Goal: Task Accomplishment & Management: Complete application form

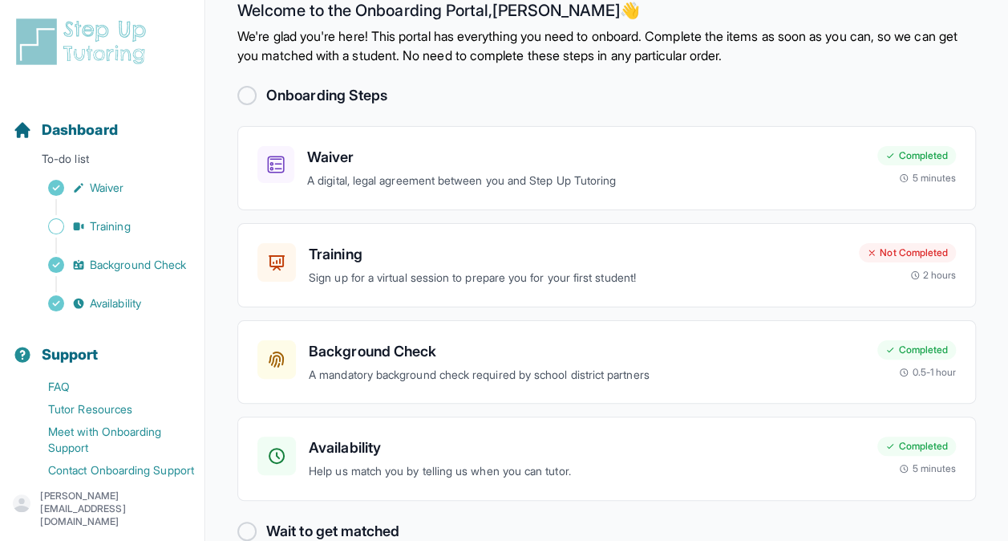
scroll to position [63, 0]
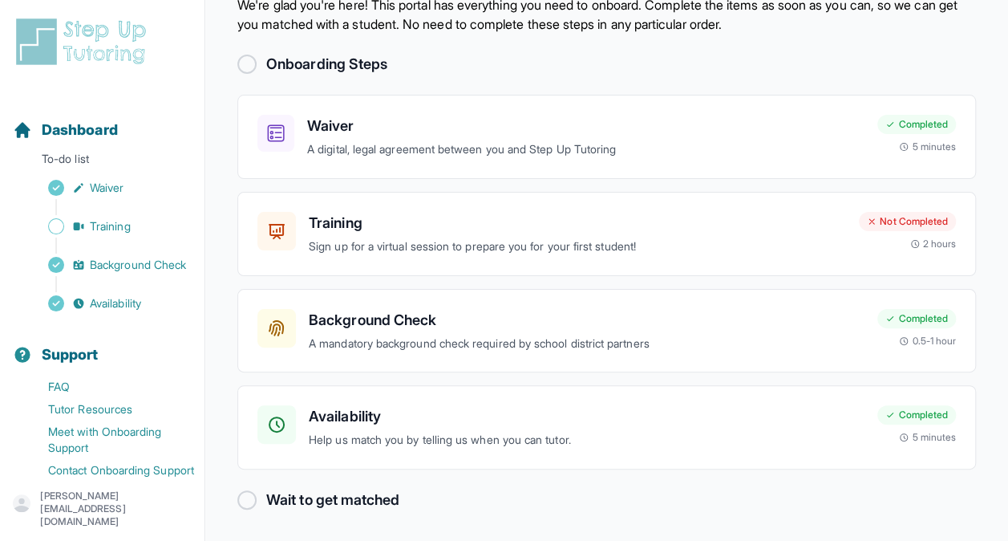
click at [266, 502] on h2 "Wait to get matched" at bounding box center [332, 499] width 133 height 22
click at [593, 233] on div "Training Sign up for a virtual session to prepare you for your first student!" at bounding box center [577, 234] width 537 height 44
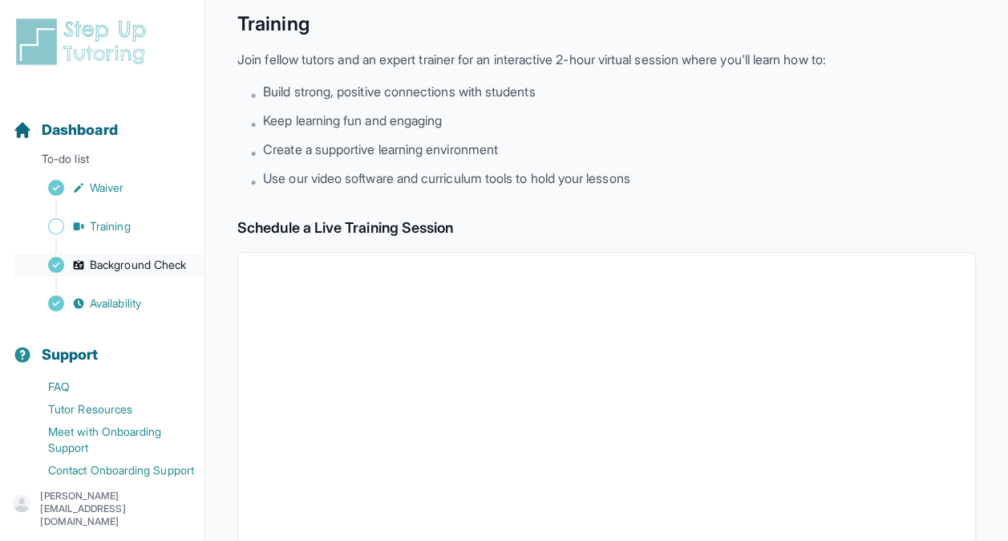
click at [116, 273] on span "Background Check" at bounding box center [138, 265] width 96 height 16
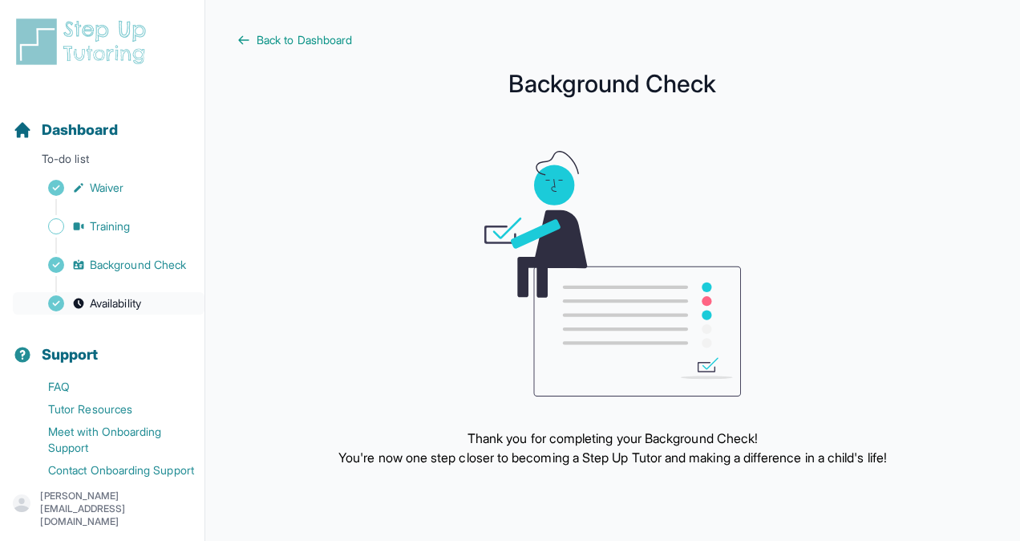
click at [103, 311] on span "Availability" at bounding box center [115, 303] width 51 height 16
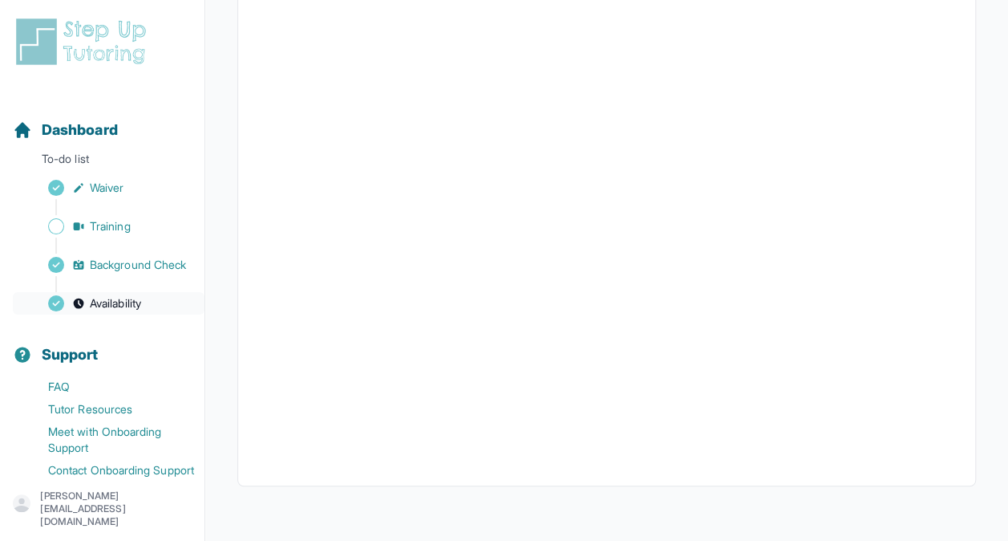
scroll to position [391, 0]
